Goal: Check status: Check status

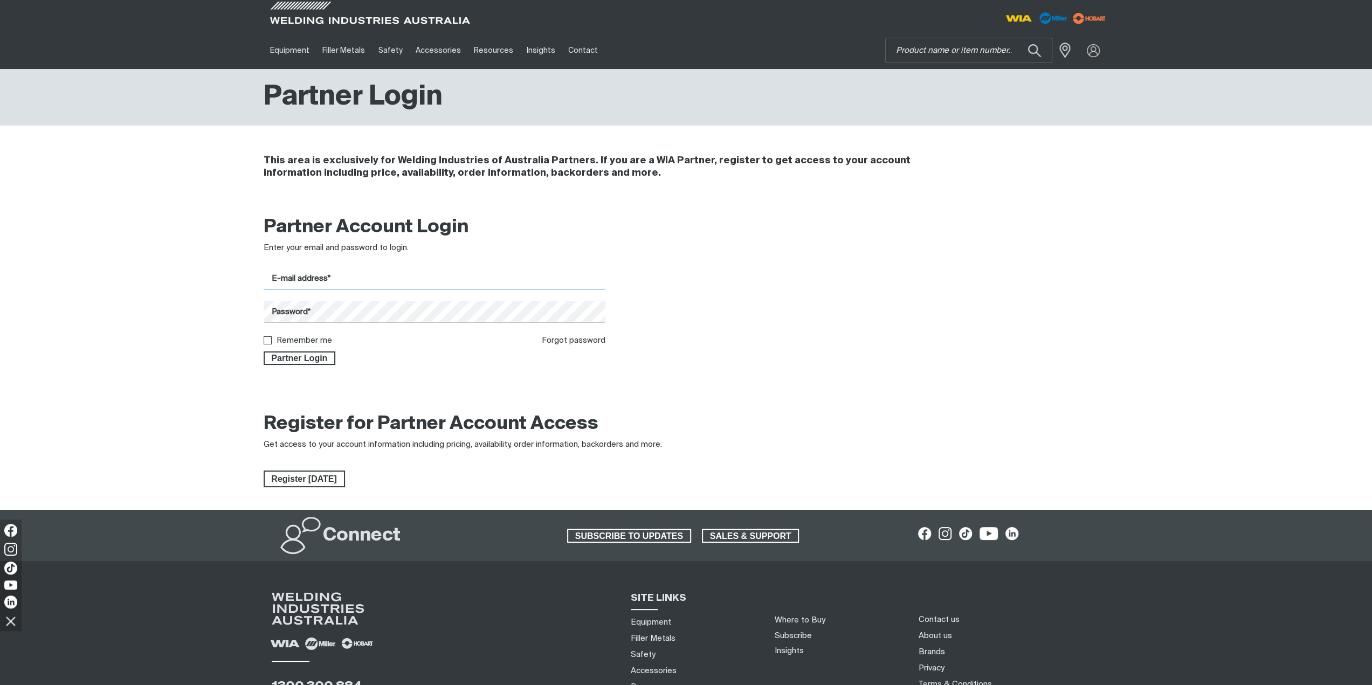
click at [418, 278] on input "E-mail address*" at bounding box center [435, 278] width 342 height 21
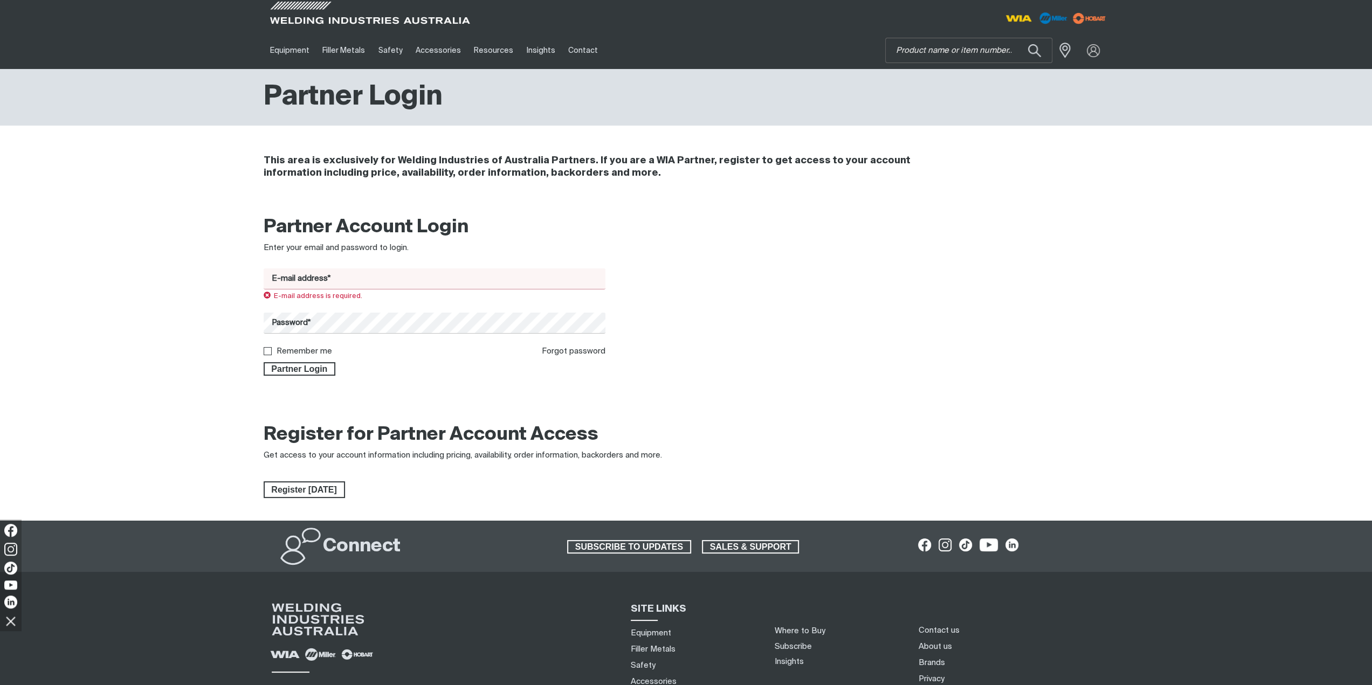
type input "[EMAIL_ADDRESS][DOMAIN_NAME]"
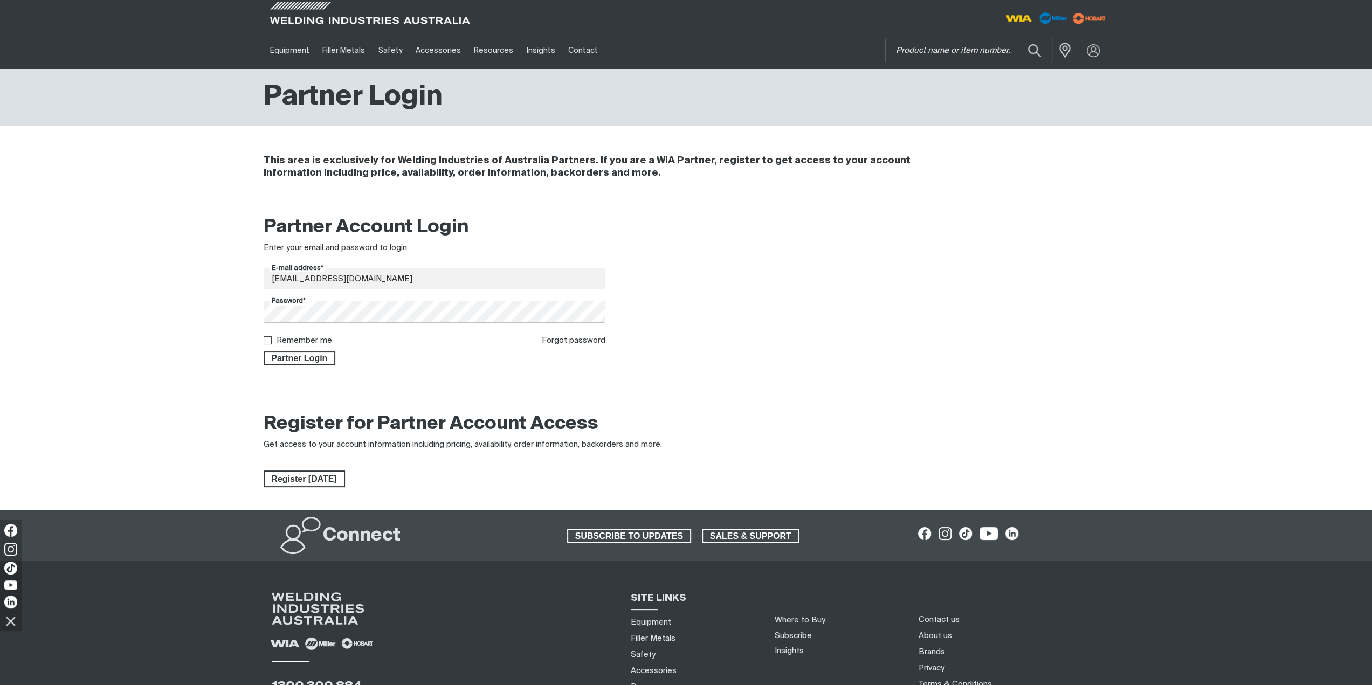
click at [281, 340] on label "Remember me" at bounding box center [304, 340] width 56 height 8
click at [271, 340] on input "Remember me" at bounding box center [267, 339] width 7 height 7
checkbox input "true"
click at [285, 357] on span "Partner Login" at bounding box center [300, 358] width 70 height 14
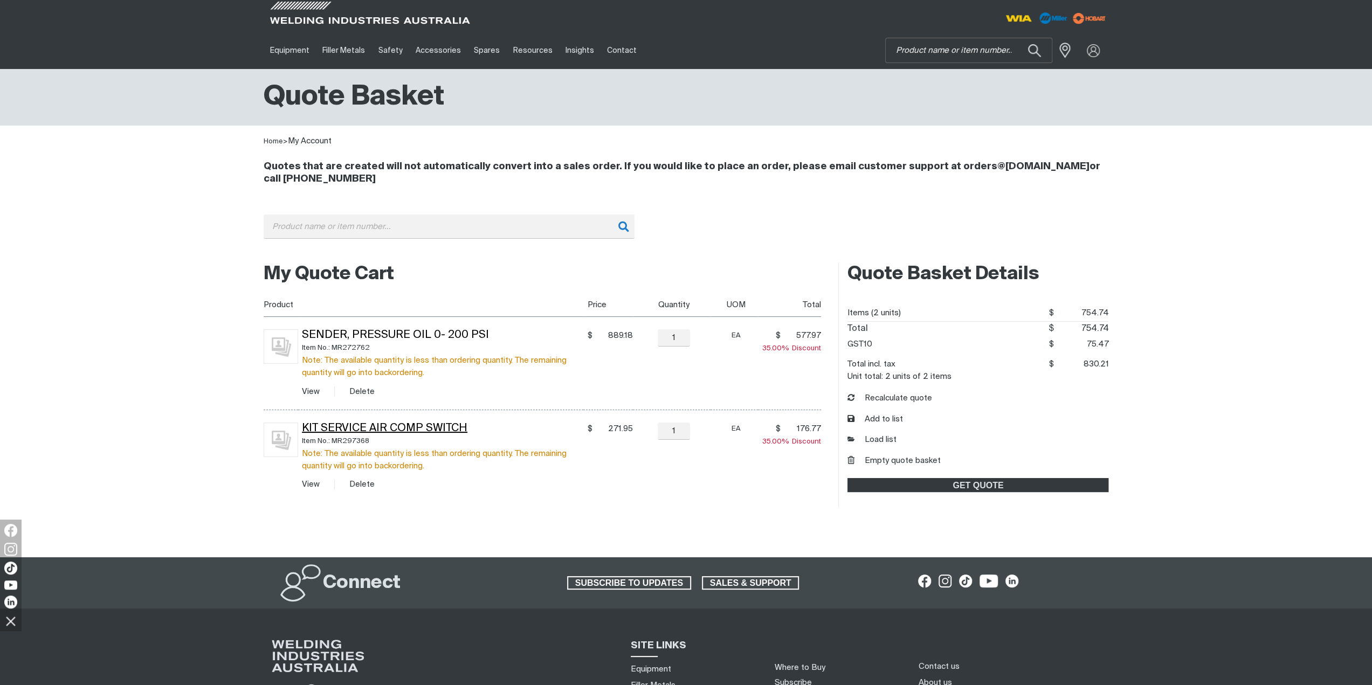
click at [421, 425] on link "Kit Service Air Comp Switch" at bounding box center [384, 428] width 165 height 11
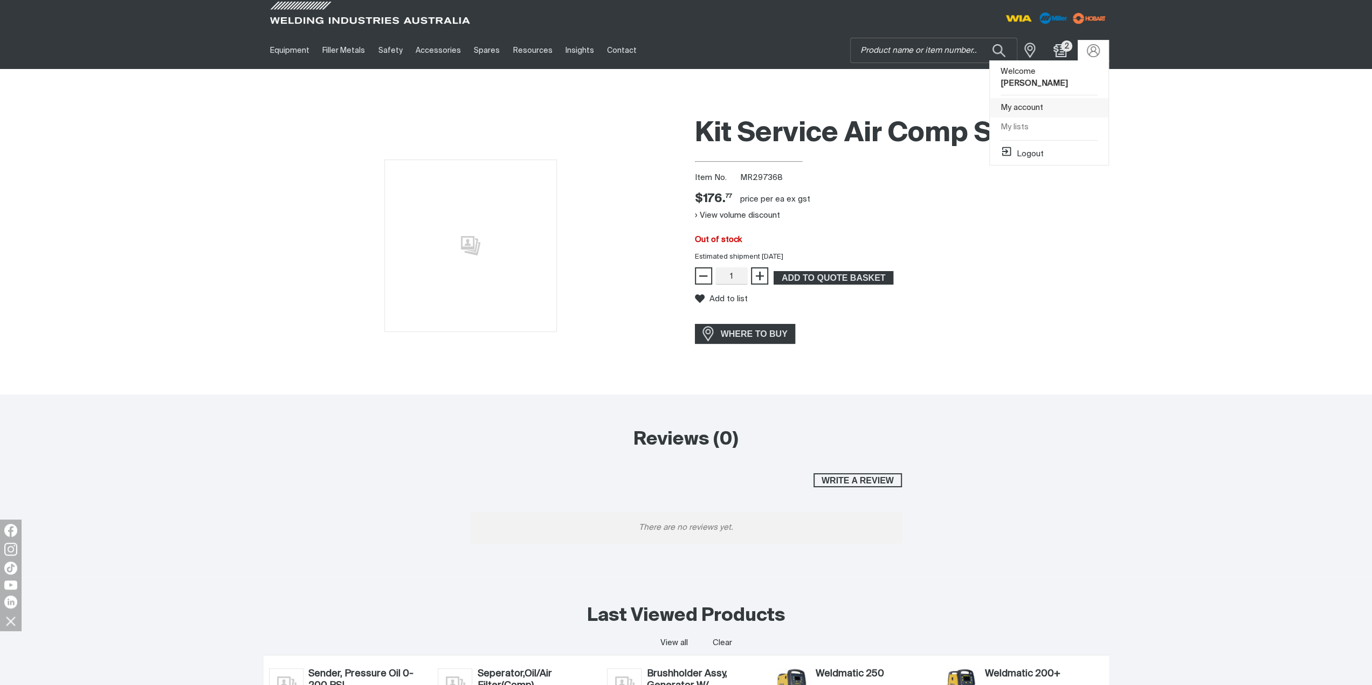
click at [1033, 105] on link "My account" at bounding box center [1048, 108] width 119 height 20
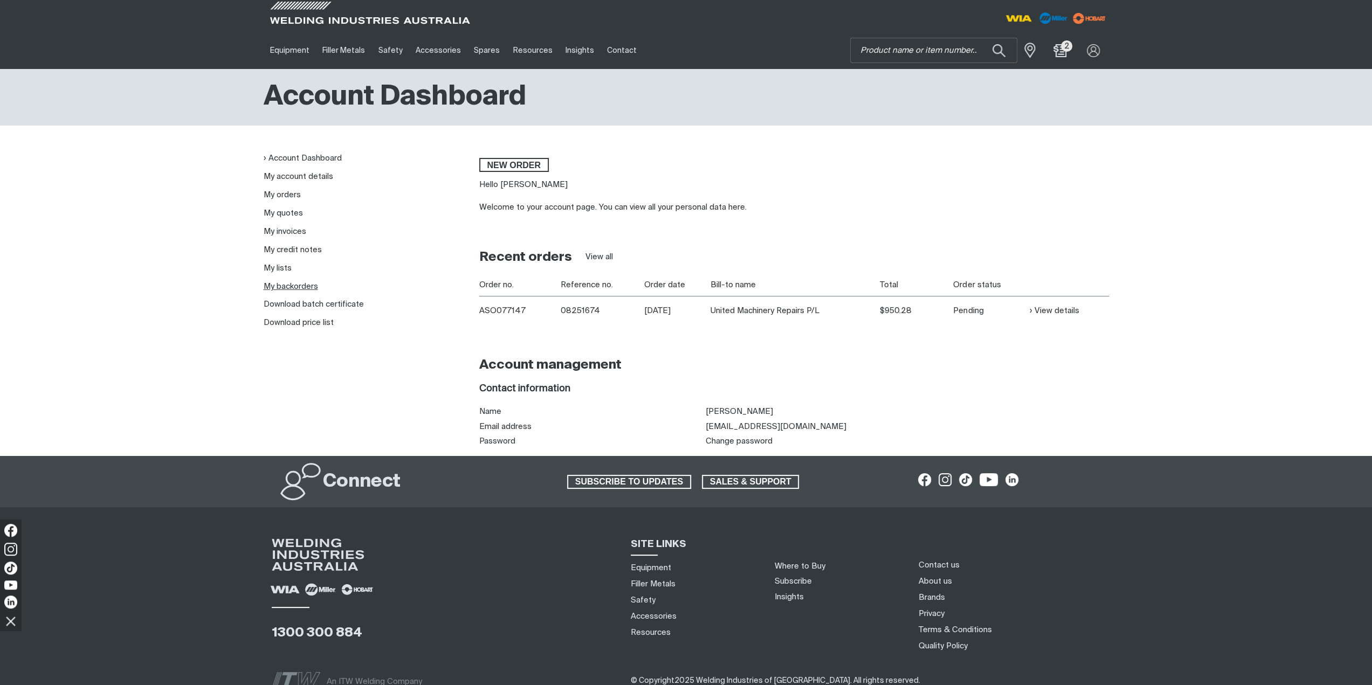
click at [294, 283] on link "My backorders" at bounding box center [291, 286] width 54 height 8
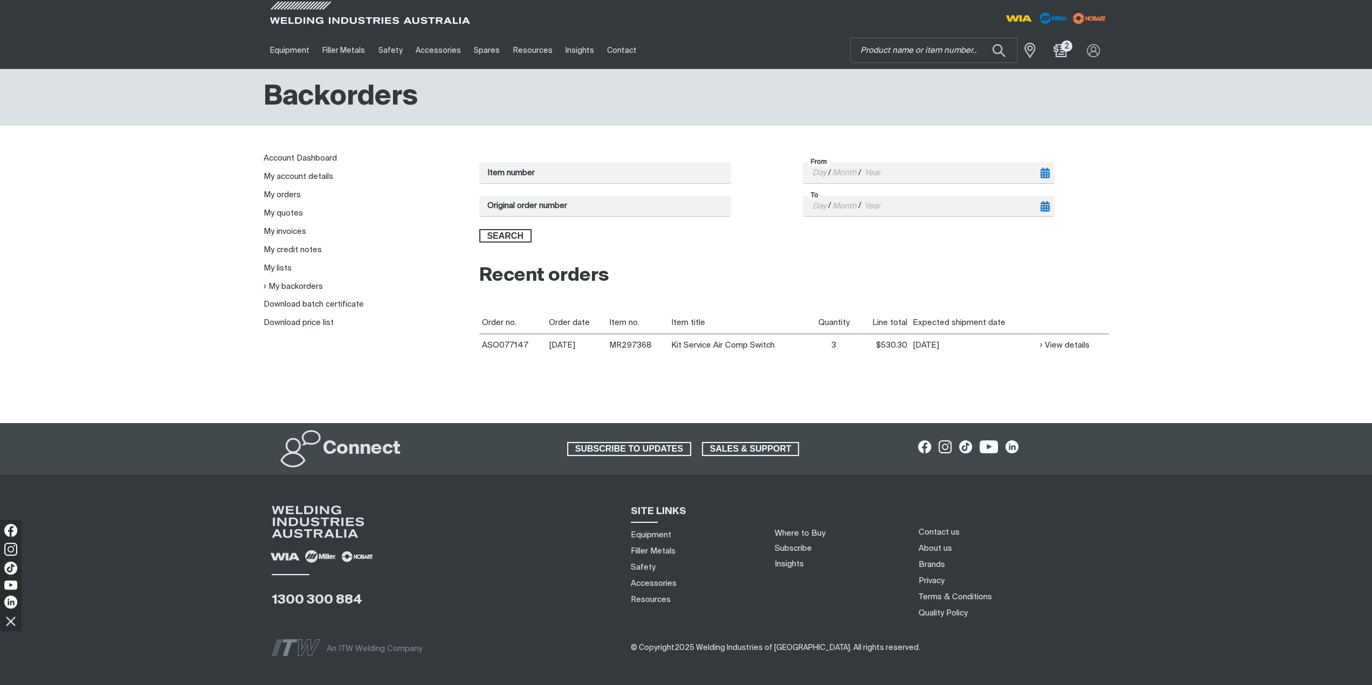
click at [967, 322] on th "Expected shipment date" at bounding box center [973, 322] width 127 height 23
click at [1050, 345] on link "View details" at bounding box center [1065, 345] width 50 height 12
click at [937, 346] on td "[DATE]" at bounding box center [973, 345] width 127 height 23
click at [925, 362] on div "Order no. Order date Item no. Item title Quantity Line total Expected shipment …" at bounding box center [793, 350] width 629 height 79
